Goal: Information Seeking & Learning: Learn about a topic

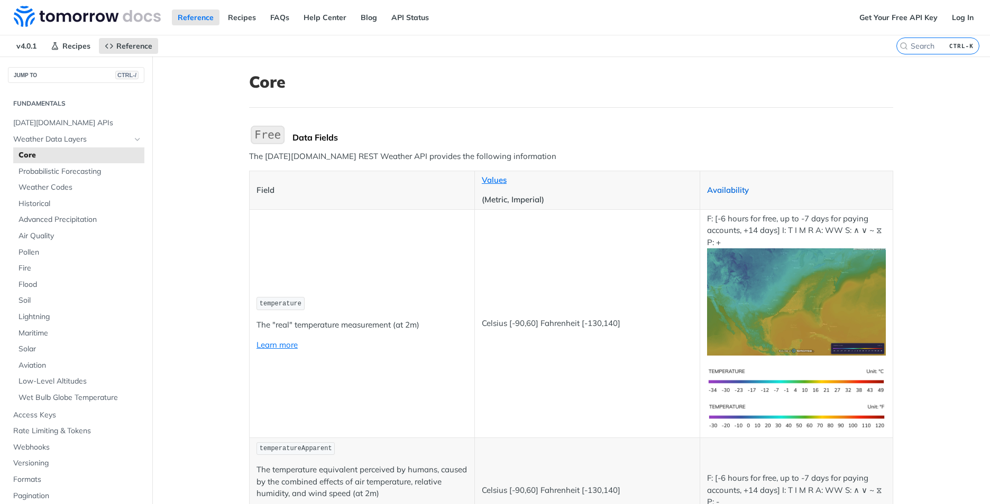
click at [732, 193] on link "Availability" at bounding box center [728, 190] width 42 height 10
